Goal: Transaction & Acquisition: Obtain resource

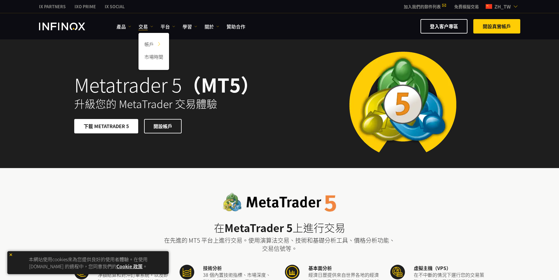
click at [142, 27] on link "交易" at bounding box center [146, 26] width 15 height 7
click at [146, 26] on link "交易" at bounding box center [146, 26] width 15 height 7
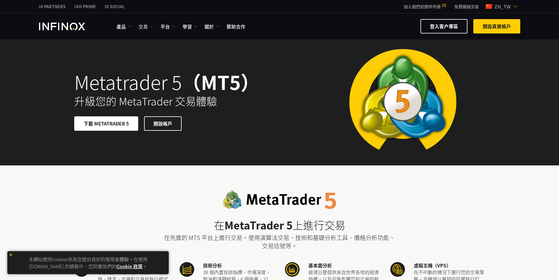
click at [150, 27] on img at bounding box center [151, 26] width 3 height 3
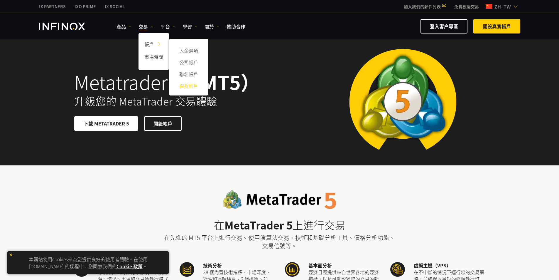
click at [192, 87] on link "模擬帳戶" at bounding box center [189, 86] width 28 height 12
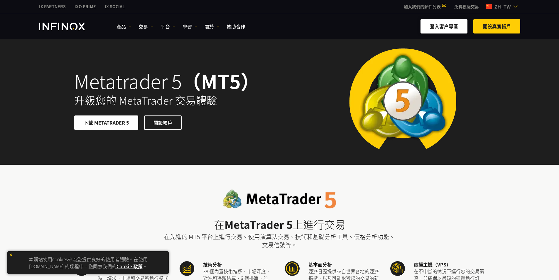
click at [439, 28] on link "登入客户專區" at bounding box center [444, 26] width 47 height 14
click at [467, 4] on link "免費模擬交易" at bounding box center [466, 7] width 33 height 6
